Goal: Information Seeking & Learning: Find specific fact

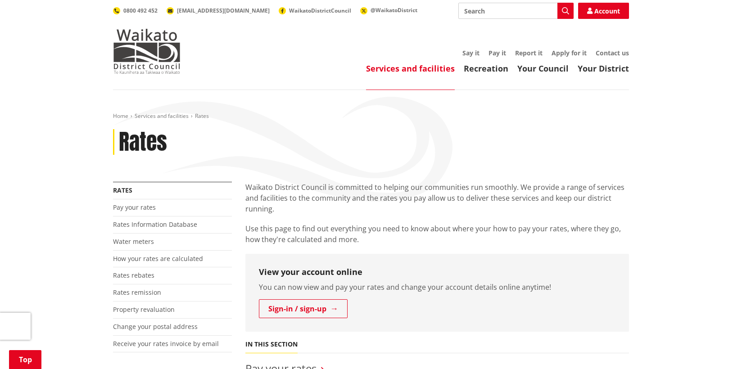
scroll to position [180, 0]
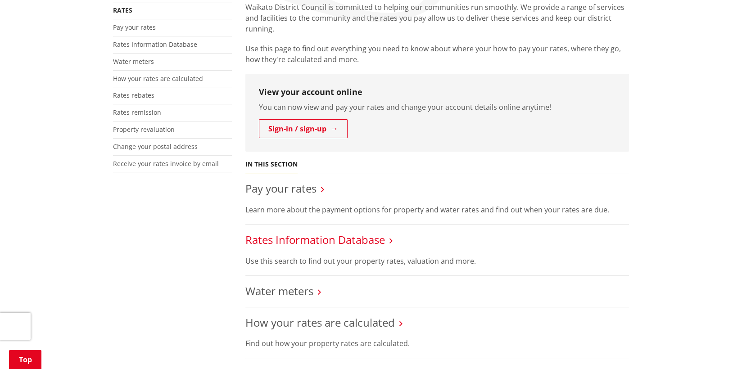
click at [288, 241] on link "Rates Information Database" at bounding box center [315, 239] width 140 height 15
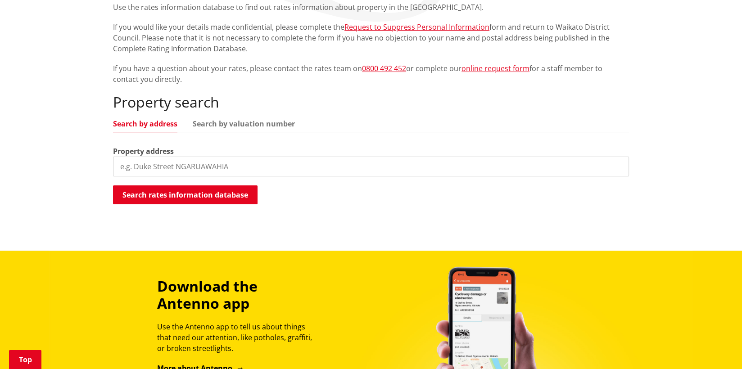
scroll to position [225, 0]
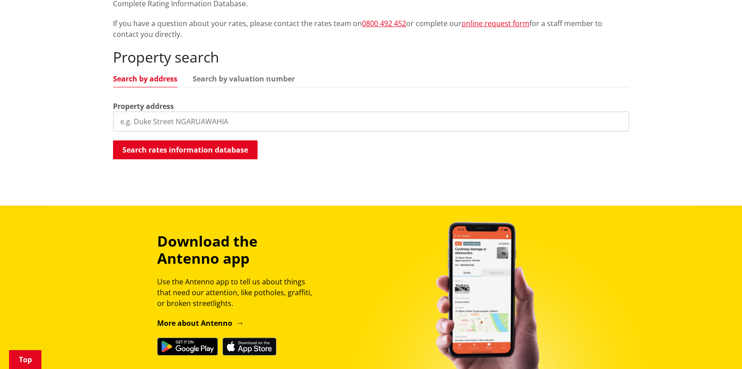
click at [171, 123] on input "search" at bounding box center [371, 122] width 516 height 20
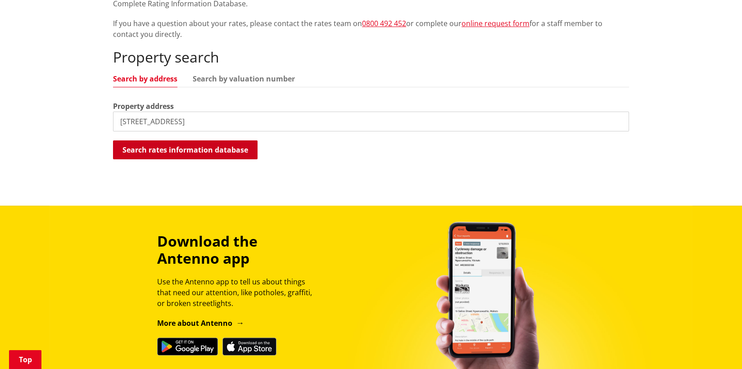
click at [199, 147] on button "Search rates information database" at bounding box center [185, 149] width 145 height 19
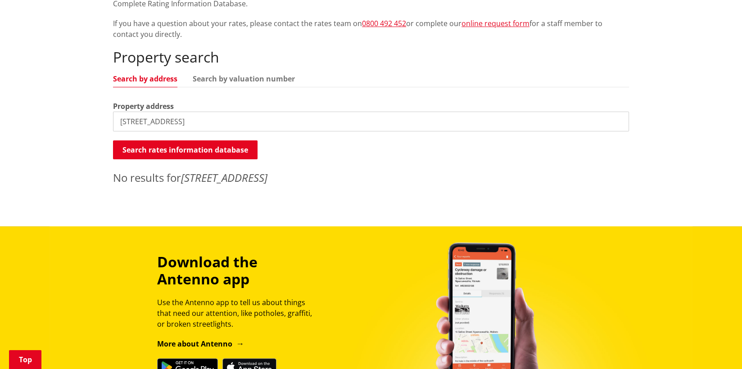
click at [210, 122] on input "81 Settlement Road, Puni" at bounding box center [371, 122] width 516 height 20
type input "81 Settlement Road"
click at [180, 154] on button "Search rates information database" at bounding box center [185, 149] width 145 height 19
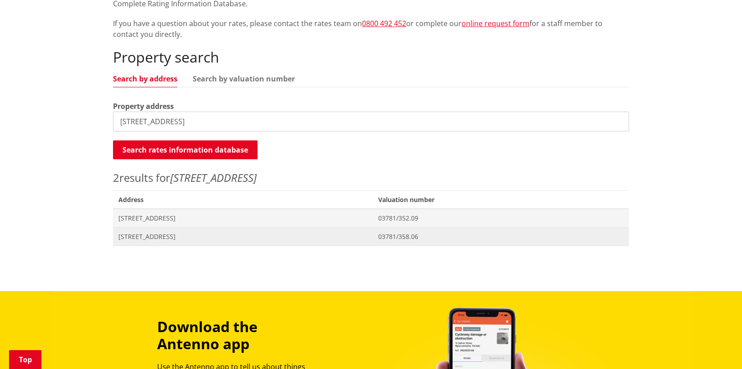
click at [170, 233] on span "81 Settlement Road PUKEKOHE" at bounding box center [242, 236] width 249 height 9
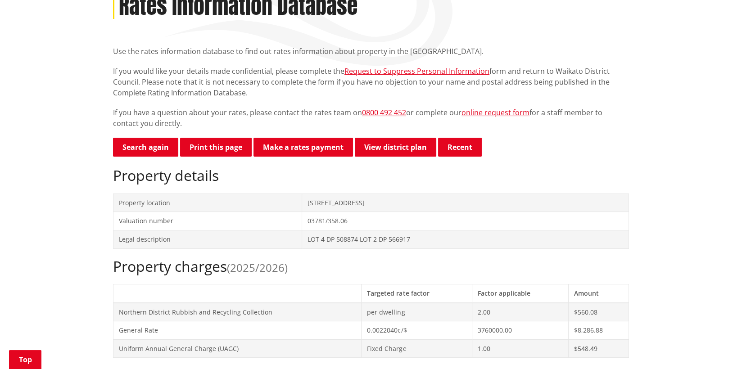
scroll to position [135, 0]
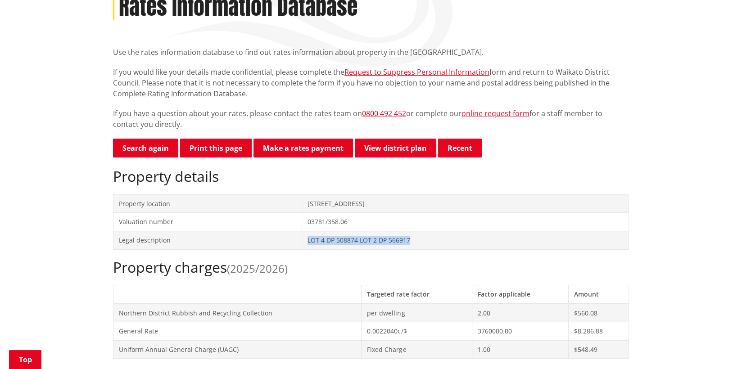
drag, startPoint x: 407, startPoint y: 239, endPoint x: 295, endPoint y: 239, distance: 111.2
click at [295, 239] on tr "Legal description LOT 4 DP 508874 LOT 2 DP 566917" at bounding box center [370, 240] width 515 height 18
drag, startPoint x: 295, startPoint y: 239, endPoint x: 327, endPoint y: 238, distance: 31.5
copy tr "LOT 4 DP 508874 LOT 2 DP 566917"
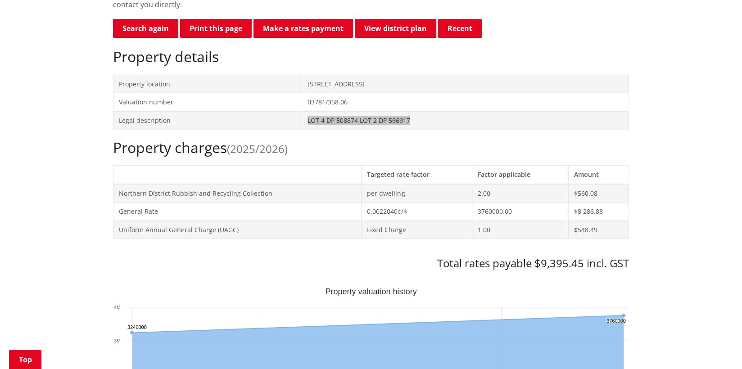
scroll to position [180, 0]
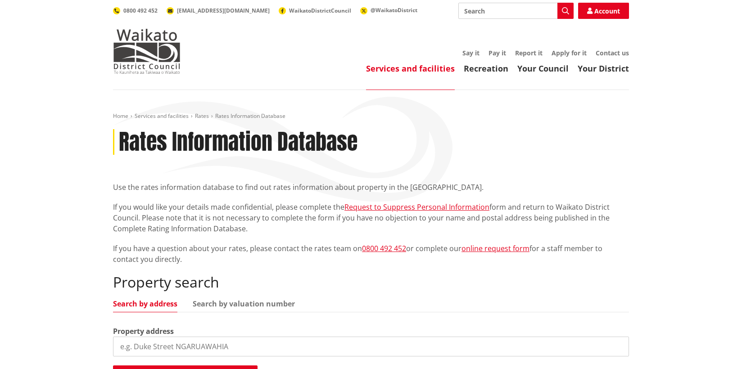
scroll to position [225, 0]
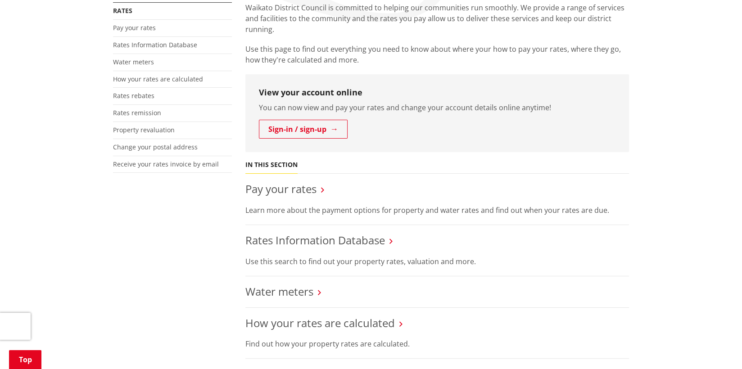
scroll to position [180, 0]
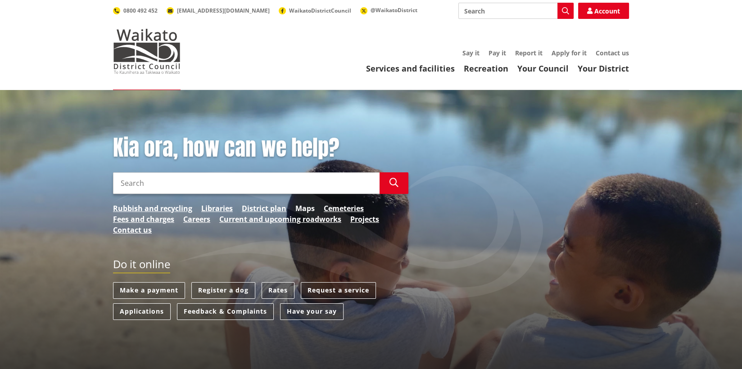
click at [307, 209] on link "Maps" at bounding box center [304, 208] width 19 height 11
